Goal: Consume media (video, audio): Consume media (video, audio)

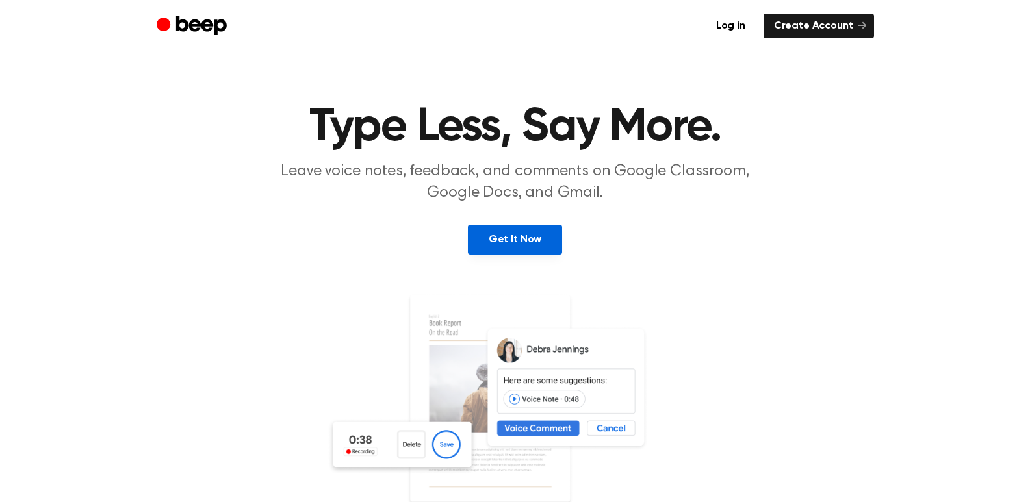
click at [530, 238] on link "Get It Now" at bounding box center [515, 240] width 94 height 30
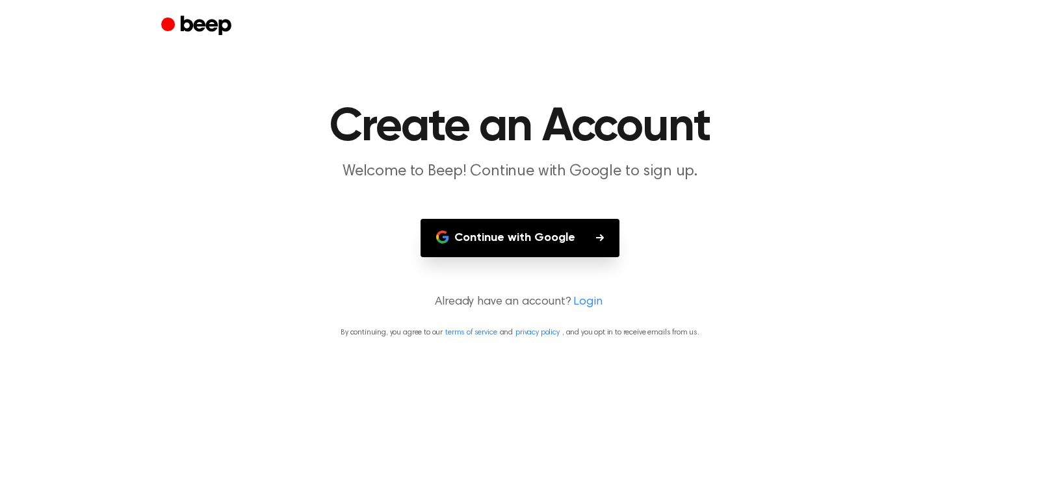
click at [530, 235] on button "Continue with Google" at bounding box center [519, 238] width 199 height 38
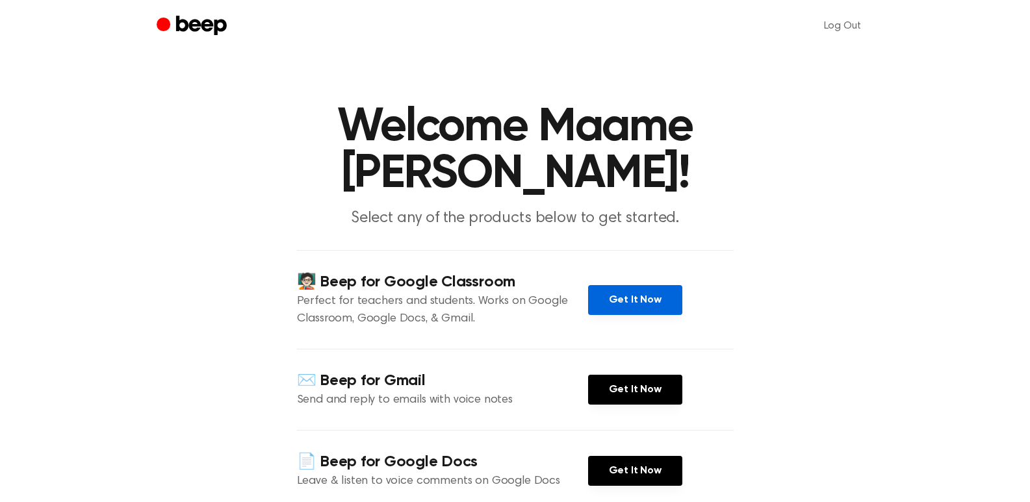
click at [614, 285] on link "Get It Now" at bounding box center [635, 300] width 94 height 30
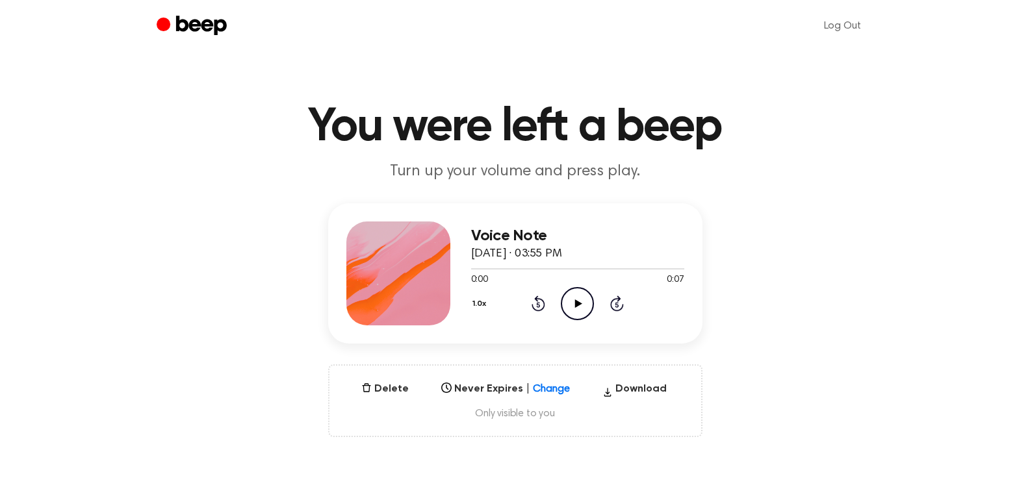
click at [581, 302] on icon "Play Audio" at bounding box center [577, 303] width 33 height 33
click at [1013, 302] on div "Voice Note August 15, 2025 · 03:55 PM 0:07 0:07 Your browser does not support t…" at bounding box center [515, 320] width 999 height 234
drag, startPoint x: 934, startPoint y: 276, endPoint x: 1019, endPoint y: 170, distance: 136.4
click at [1019, 170] on main "You were left a beep Turn up your volume and press play. Voice Note August 15, …" at bounding box center [515, 417] width 1030 height 834
click at [580, 299] on icon "Play Audio" at bounding box center [577, 303] width 33 height 33
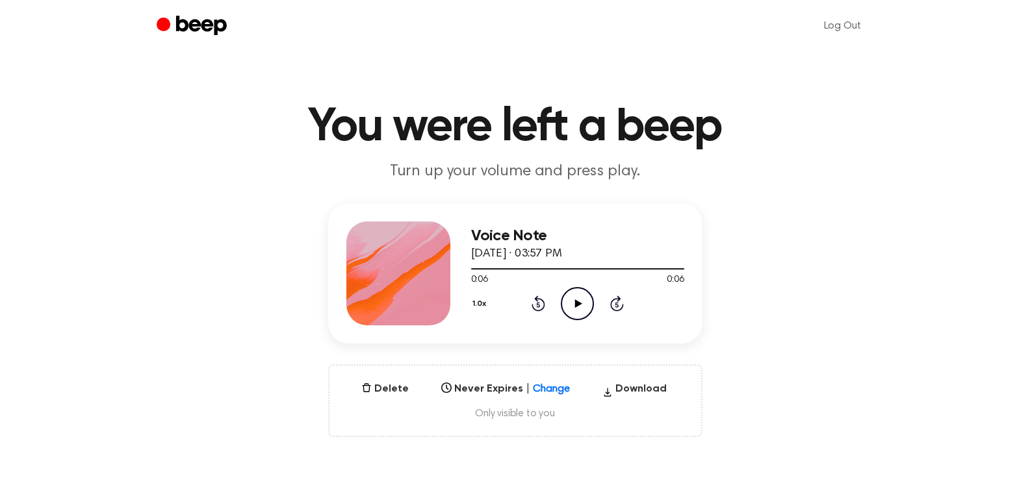
click at [919, 191] on main "You were left a beep Turn up your volume and press play. Voice Note August 15, …" at bounding box center [515, 417] width 1030 height 834
click at [573, 305] on icon "Play Audio" at bounding box center [577, 303] width 33 height 33
click at [573, 298] on icon "Play Audio" at bounding box center [577, 303] width 33 height 33
click at [578, 301] on icon at bounding box center [578, 304] width 7 height 8
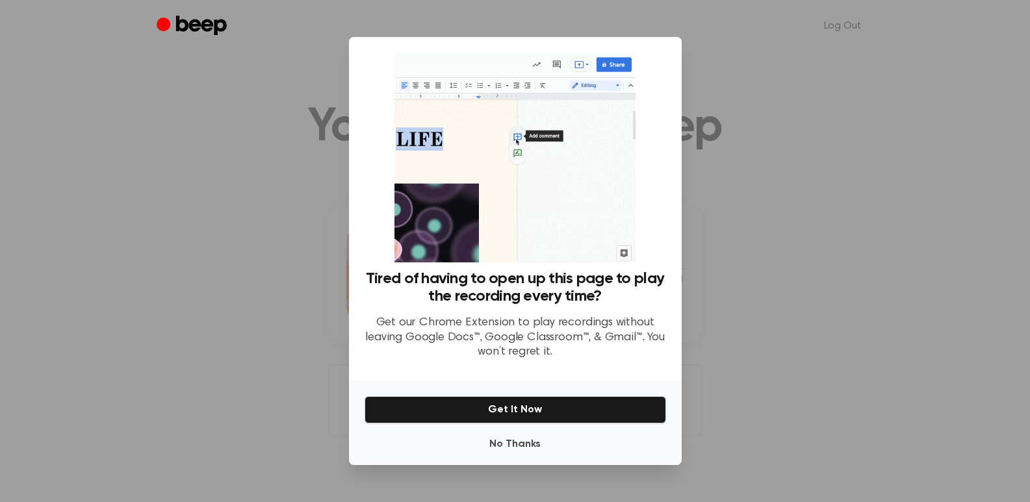
click at [797, 316] on div at bounding box center [515, 251] width 1030 height 502
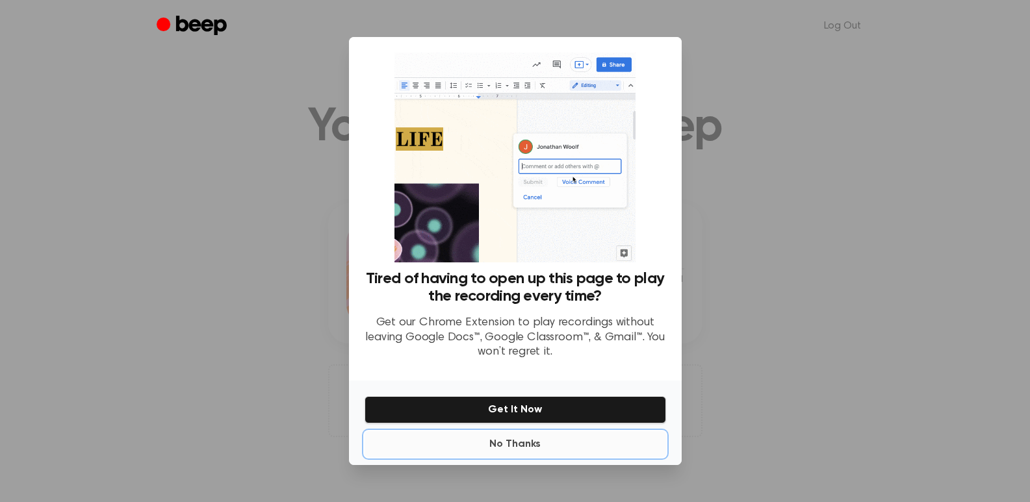
click at [527, 450] on button "No Thanks" at bounding box center [514, 444] width 301 height 26
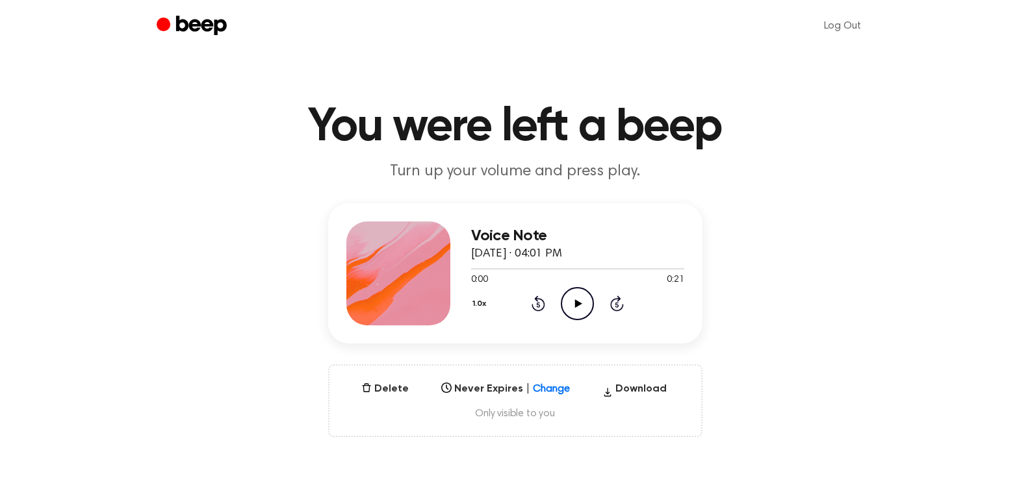
click at [580, 305] on icon "Play Audio" at bounding box center [577, 303] width 33 height 33
click at [579, 301] on icon "Play Audio" at bounding box center [577, 303] width 33 height 33
click at [582, 303] on icon "Play Audio" at bounding box center [577, 303] width 33 height 33
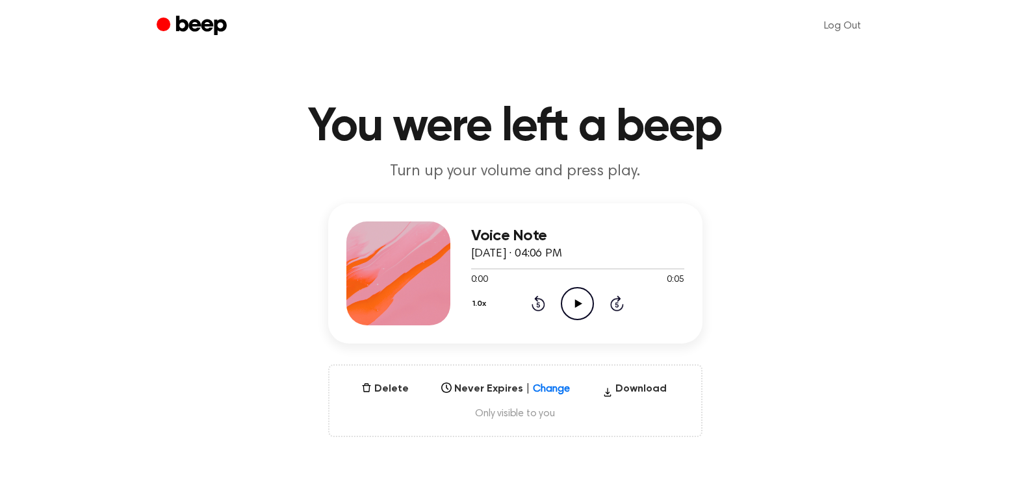
click at [573, 295] on icon "Play Audio" at bounding box center [577, 303] width 33 height 33
click at [577, 301] on icon at bounding box center [578, 304] width 7 height 8
click at [574, 302] on icon "Play Audio" at bounding box center [577, 303] width 33 height 33
click at [573, 298] on icon "Play Audio" at bounding box center [577, 303] width 33 height 33
click at [579, 301] on icon at bounding box center [578, 304] width 7 height 8
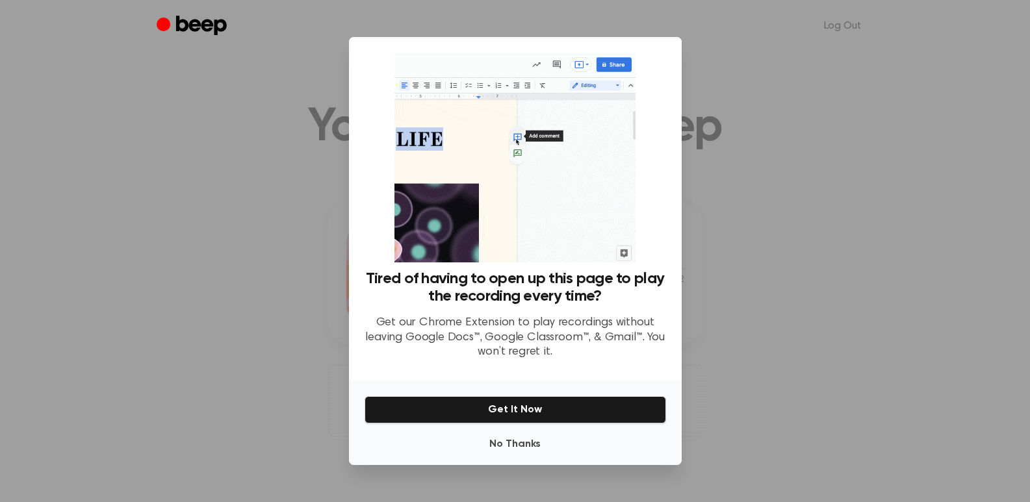
click at [787, 183] on div at bounding box center [515, 251] width 1030 height 502
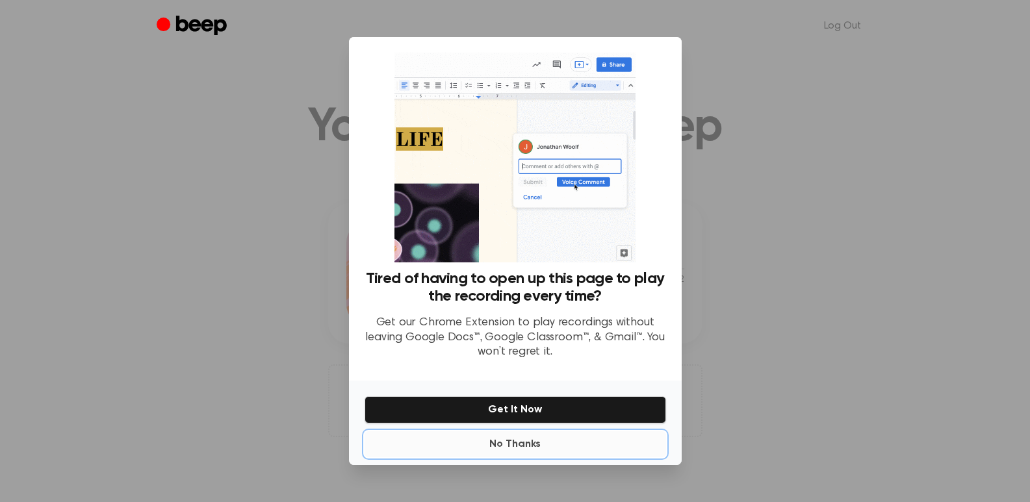
click at [520, 441] on button "No Thanks" at bounding box center [514, 444] width 301 height 26
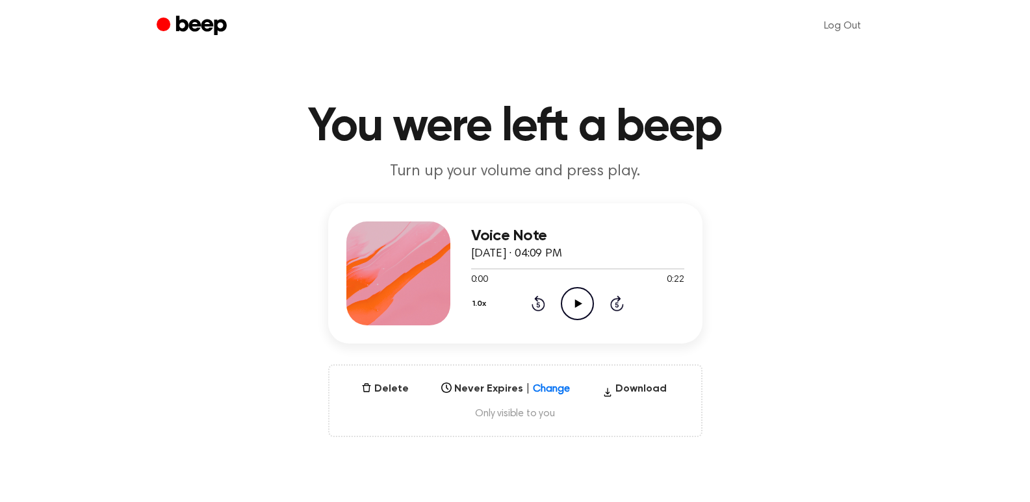
click at [585, 306] on icon "Play Audio" at bounding box center [577, 303] width 33 height 33
click at [582, 298] on icon "Play Audio" at bounding box center [577, 303] width 33 height 33
click at [576, 296] on icon "Play Audio" at bounding box center [577, 303] width 33 height 33
click at [582, 301] on icon "Play Audio" at bounding box center [577, 303] width 33 height 33
